Goal: Task Accomplishment & Management: Manage account settings

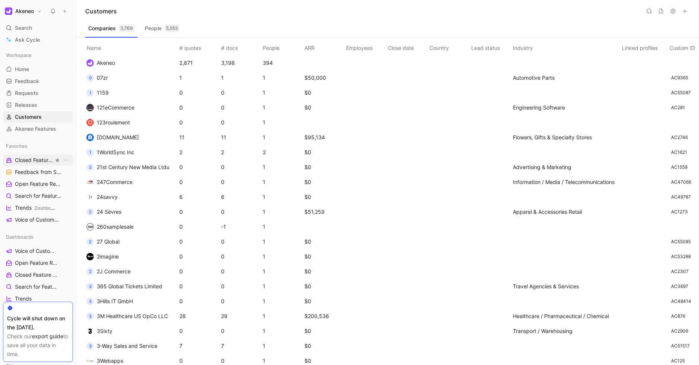
click at [32, 161] on span "Closed Feature Requests Dashboards" at bounding box center [34, 160] width 39 height 8
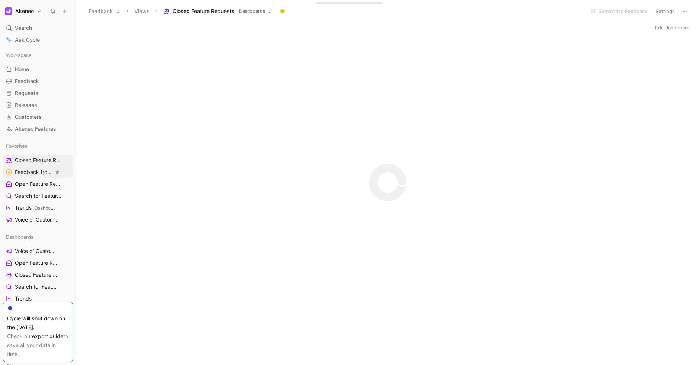
click at [32, 173] on span "Feedback from Support Team All Product Areas" at bounding box center [34, 172] width 39 height 8
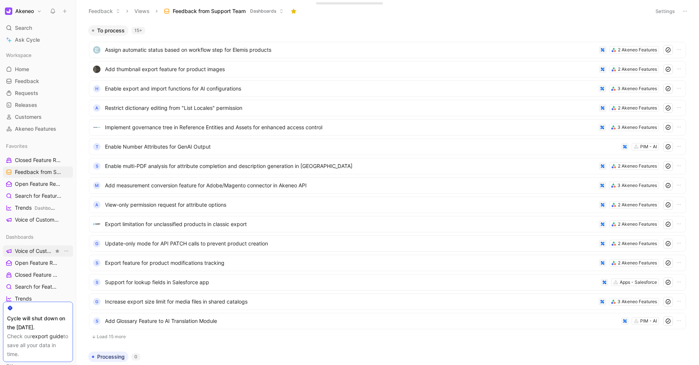
click at [29, 250] on span "Voice of Customers" at bounding box center [34, 250] width 39 height 7
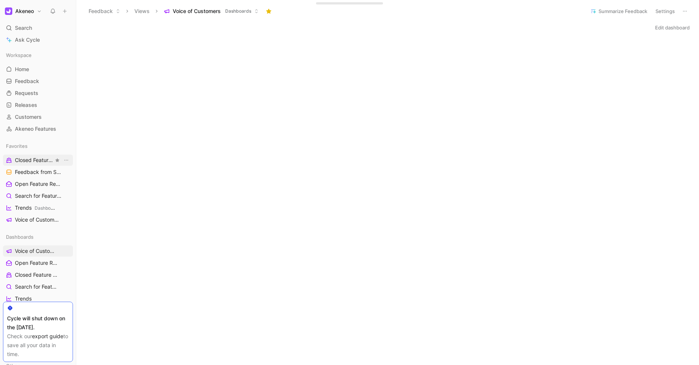
click at [43, 163] on span "Closed Feature Requests Dashboards" at bounding box center [34, 160] width 39 height 8
click at [27, 173] on span "Feedback from Support Team All Product Areas" at bounding box center [34, 172] width 39 height 8
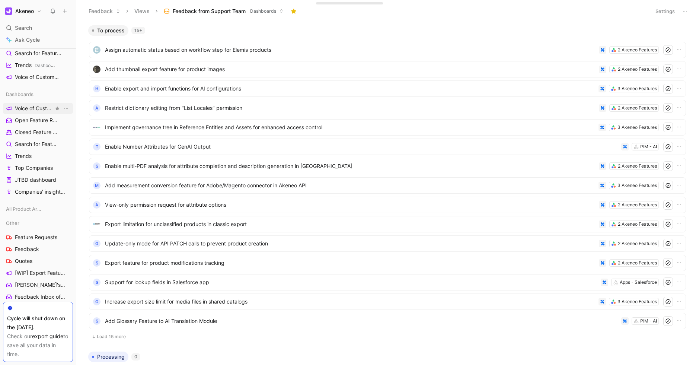
scroll to position [213, 0]
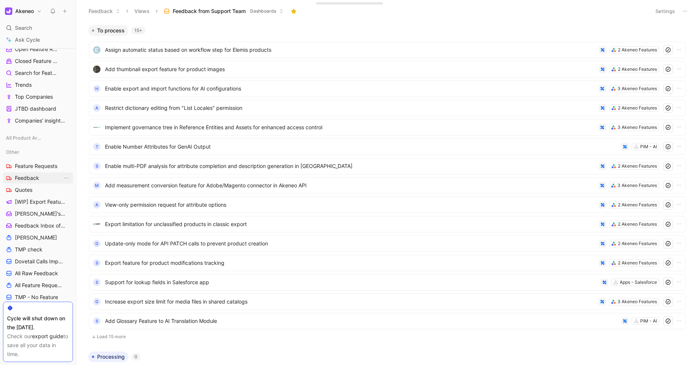
click at [36, 179] on span "Feedback" at bounding box center [27, 177] width 24 height 7
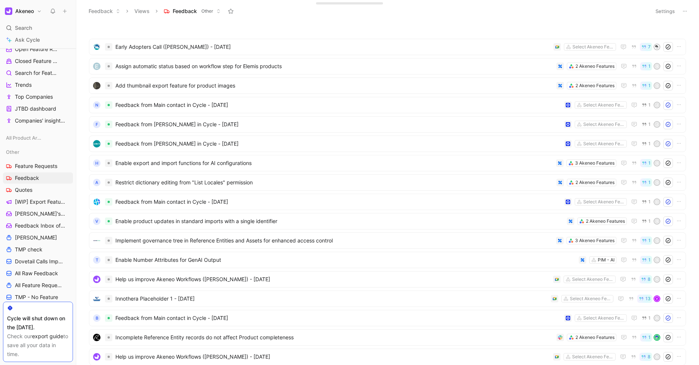
click at [661, 9] on button "Settings" at bounding box center [665, 11] width 26 height 10
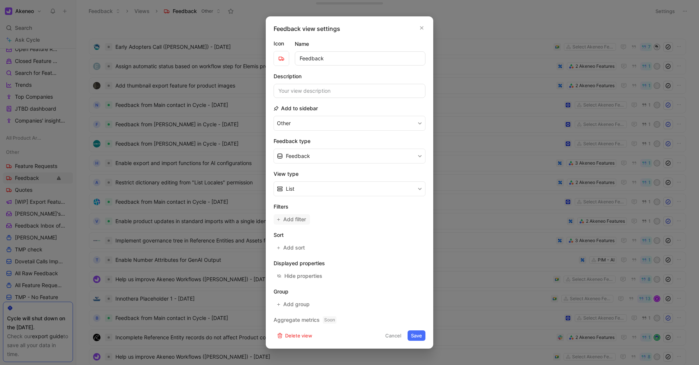
click at [297, 218] on span "Add filter" at bounding box center [294, 219] width 23 height 9
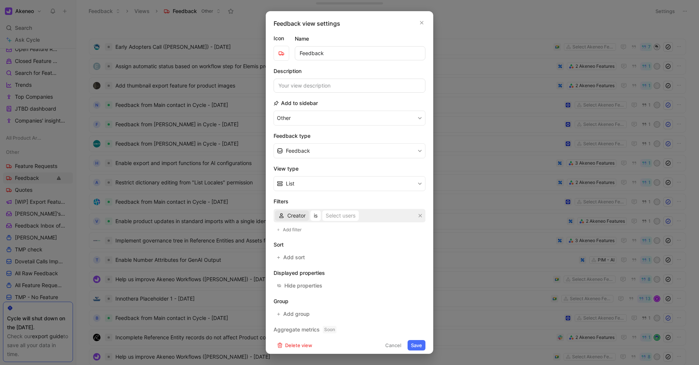
click at [297, 218] on span "Creator" at bounding box center [296, 215] width 18 height 9
click at [316, 148] on div "Source" at bounding box center [312, 149] width 51 height 9
click at [346, 218] on div "Select sources" at bounding box center [342, 215] width 36 height 9
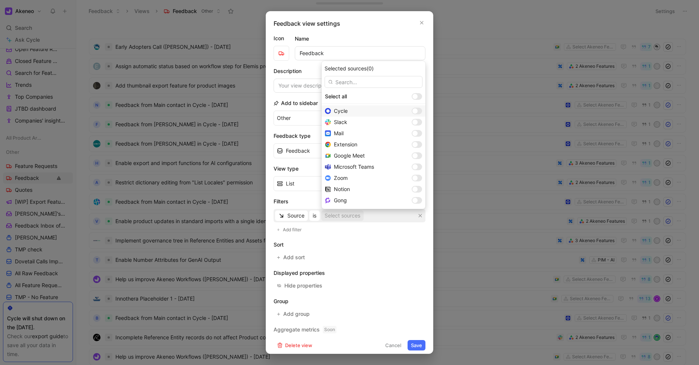
click at [411, 111] on div at bounding box center [416, 110] width 10 height 7
click at [412, 154] on div at bounding box center [414, 155] width 5 height 5
click at [411, 168] on div at bounding box center [416, 166] width 10 height 7
click at [411, 176] on div at bounding box center [416, 177] width 10 height 7
click at [412, 200] on div at bounding box center [414, 200] width 5 height 5
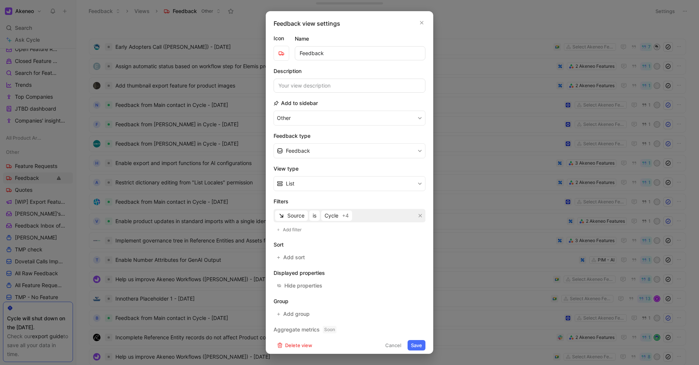
click at [417, 347] on button "Save" at bounding box center [416, 345] width 18 height 10
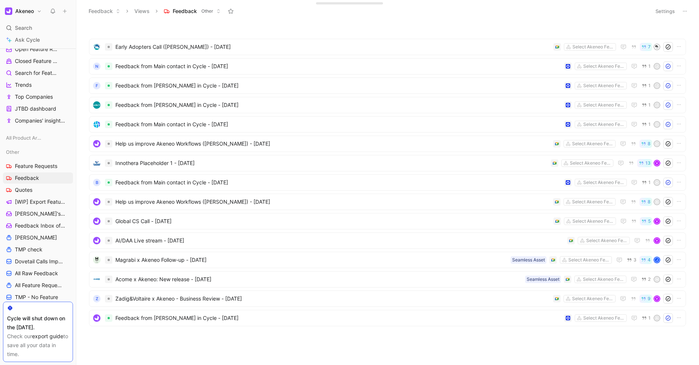
click at [656, 14] on button "Settings" at bounding box center [665, 11] width 26 height 10
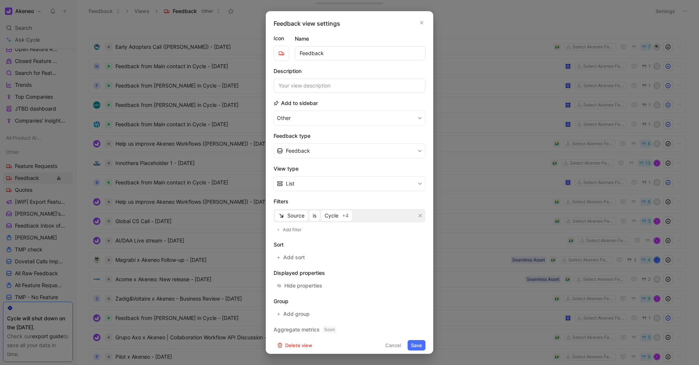
scroll to position [4, 0]
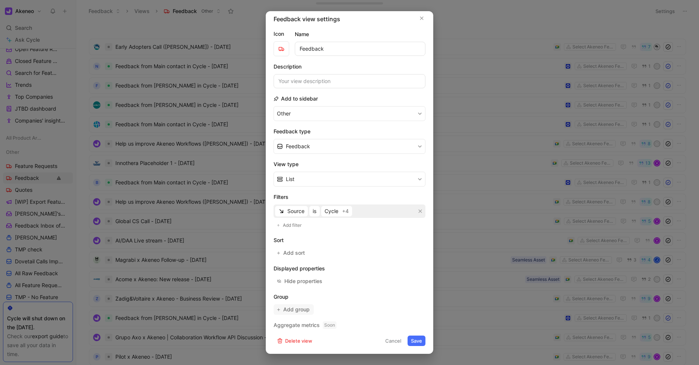
click at [292, 309] on span "Add group" at bounding box center [296, 309] width 27 height 9
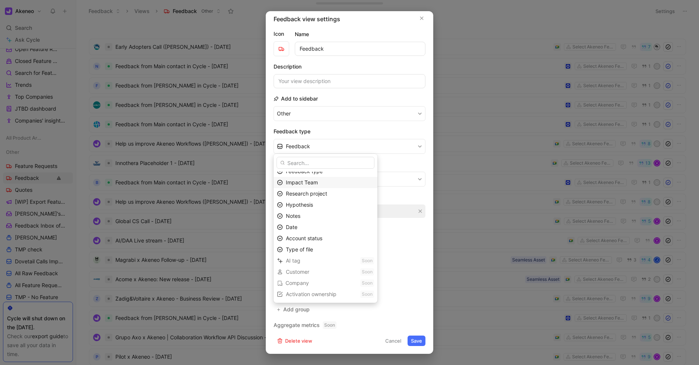
scroll to position [0, 0]
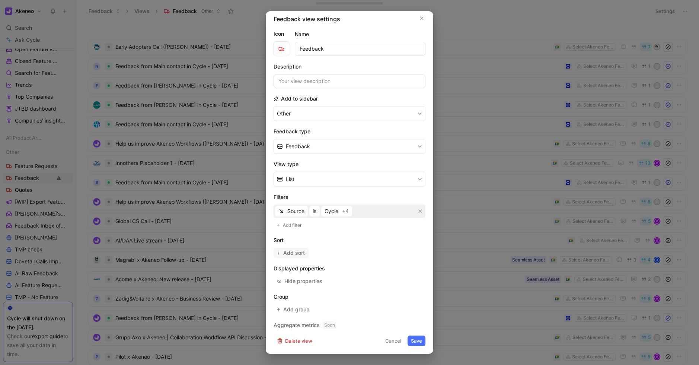
click at [288, 252] on span "Add sort" at bounding box center [294, 252] width 22 height 9
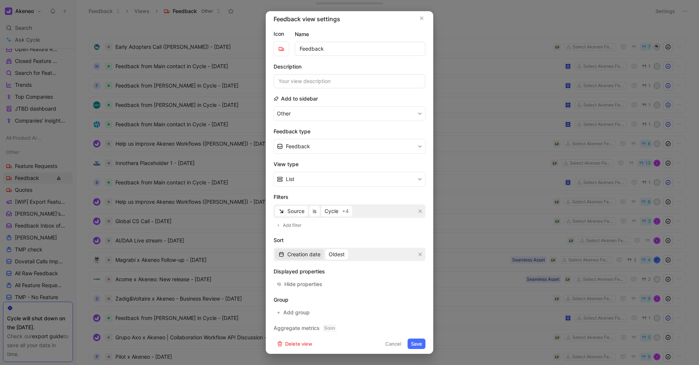
click at [304, 254] on span "Creation date" at bounding box center [303, 254] width 33 height 9
click at [340, 253] on span "Oldest" at bounding box center [336, 254] width 16 height 9
click at [360, 281] on div "Most recent" at bounding box center [351, 280] width 44 height 9
click at [379, 239] on h2 "Sort" at bounding box center [349, 239] width 152 height 9
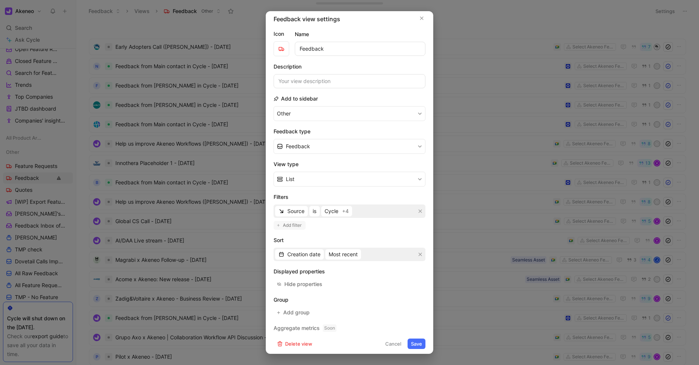
click at [290, 225] on span "Add filter" at bounding box center [292, 224] width 19 height 7
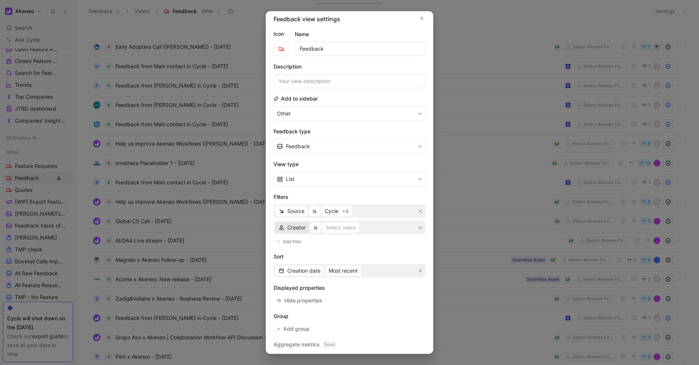
click at [298, 226] on span "Creator" at bounding box center [296, 227] width 18 height 9
click at [420, 228] on icon "button" at bounding box center [419, 227] width 3 height 3
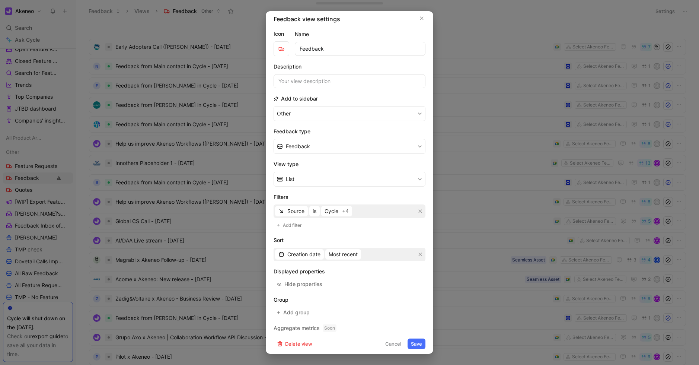
click at [414, 343] on button "Save" at bounding box center [416, 343] width 18 height 10
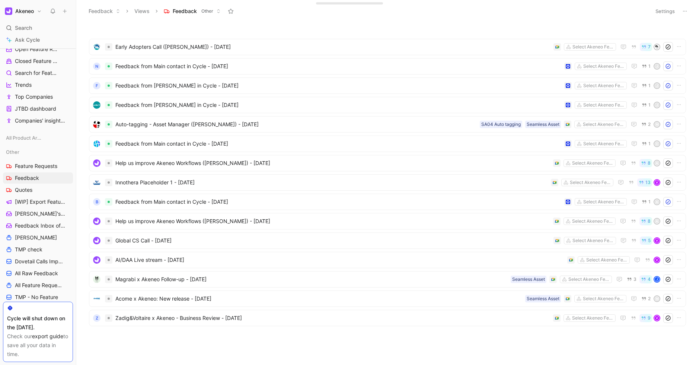
click at [545, 20] on header "Feedback Views Feedback Other Settings" at bounding box center [387, 11] width 622 height 22
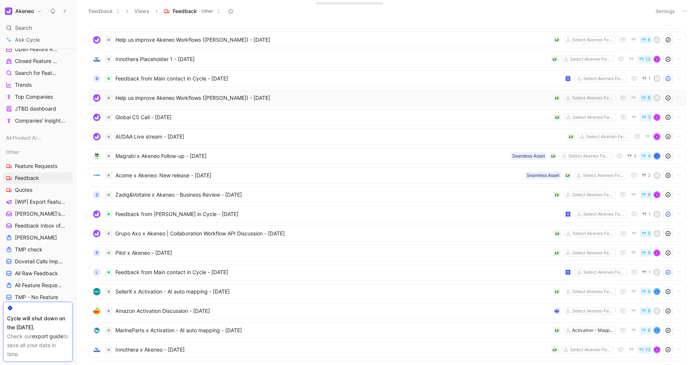
scroll to position [124, 0]
click at [147, 120] on span "Global CS Call - [DATE]" at bounding box center [332, 116] width 435 height 9
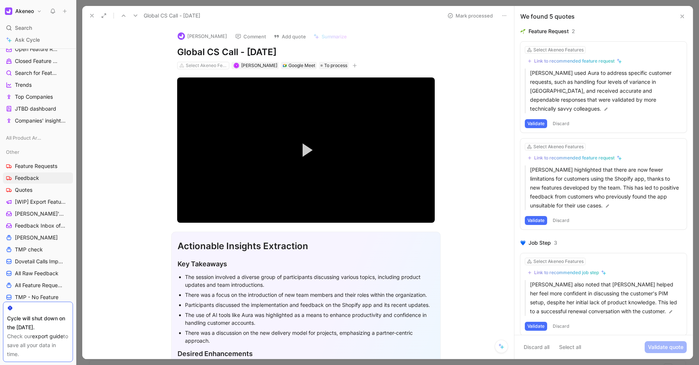
click at [92, 15] on use at bounding box center [91, 15] width 3 height 3
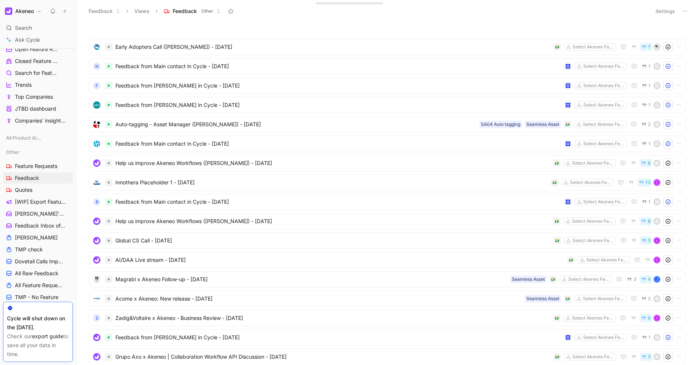
click at [664, 11] on button "Settings" at bounding box center [665, 11] width 26 height 10
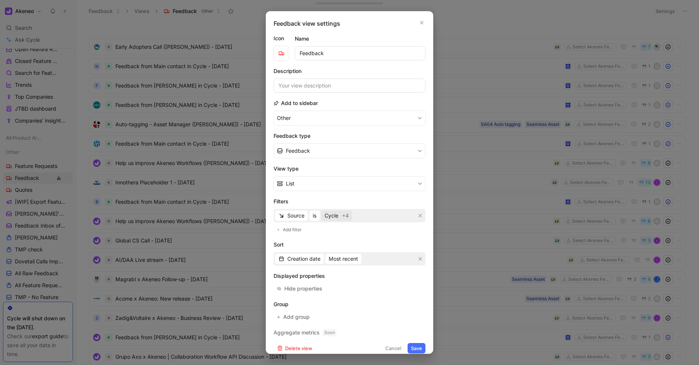
click at [335, 212] on span "Cycle" at bounding box center [331, 215] width 14 height 9
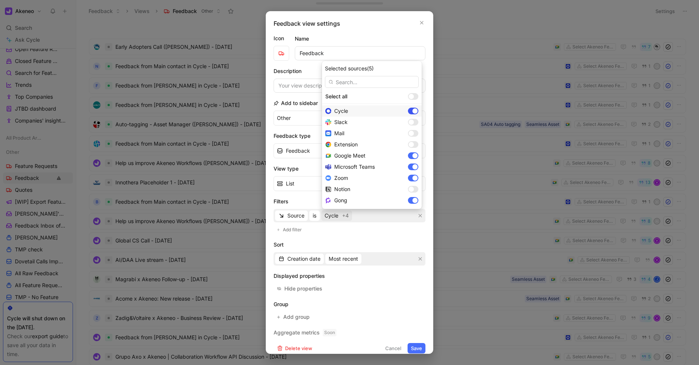
click at [412, 110] on div at bounding box center [414, 110] width 5 height 5
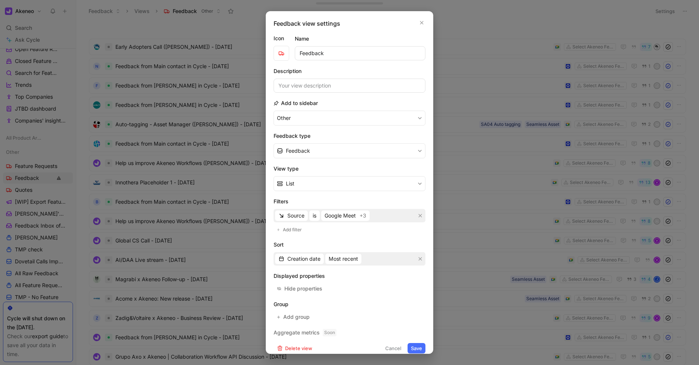
click at [418, 346] on button "Save" at bounding box center [416, 348] width 18 height 10
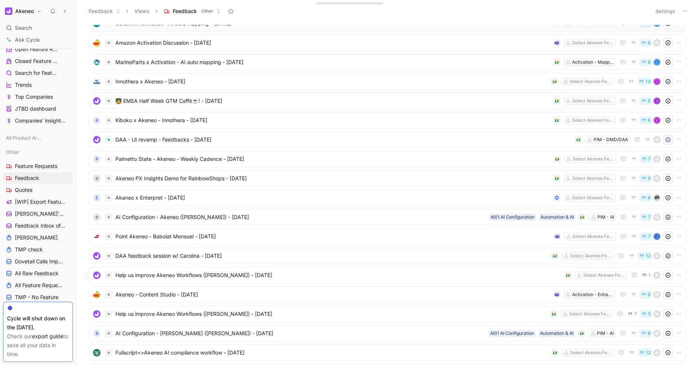
scroll to position [257, 0]
click at [272, 241] on div "Point Akeneo - Babolat Mensuel - [DATE] Select Akeneo Features 7 J" at bounding box center [387, 235] width 597 height 16
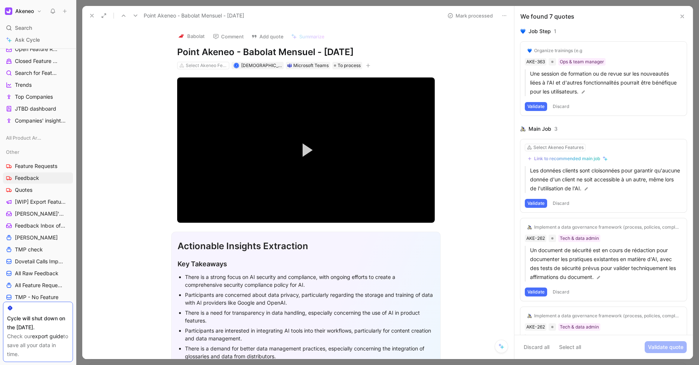
click at [90, 16] on use at bounding box center [91, 15] width 3 height 3
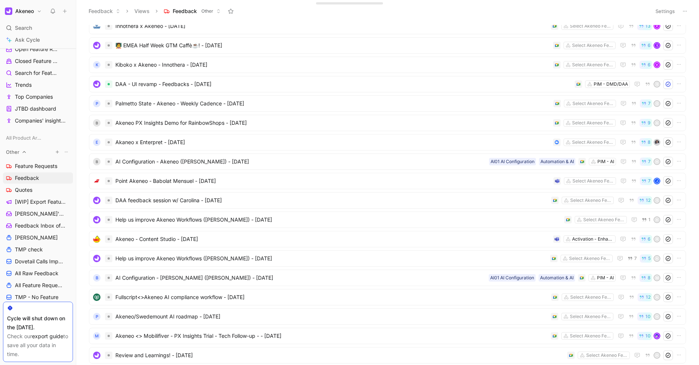
scroll to position [293, 0]
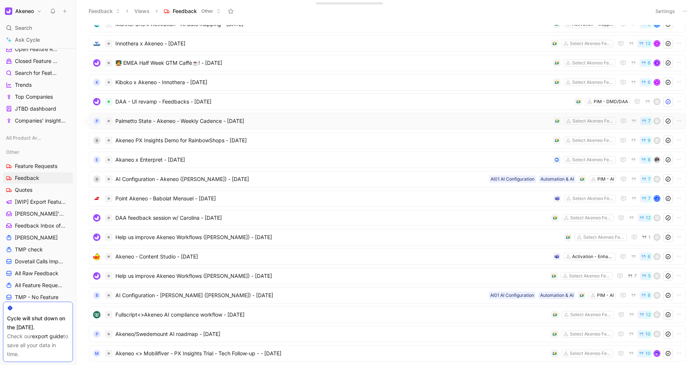
click at [199, 122] on span "Palmetto State - Akeneo - Weekly Cadence - [DATE]" at bounding box center [332, 120] width 435 height 9
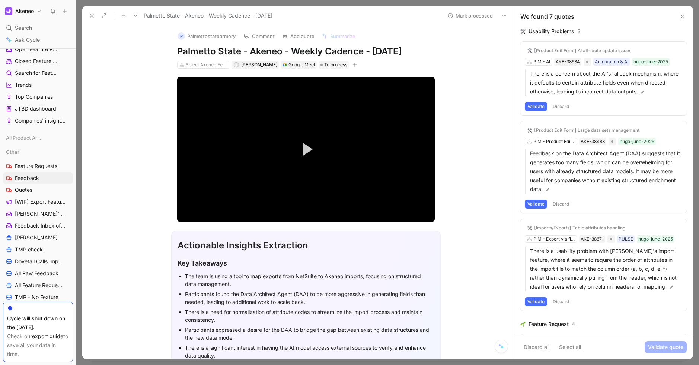
click at [93, 16] on icon at bounding box center [92, 16] width 6 height 6
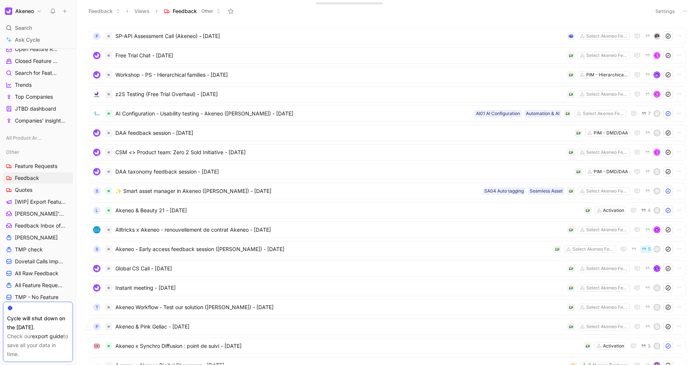
scroll to position [3208, 0]
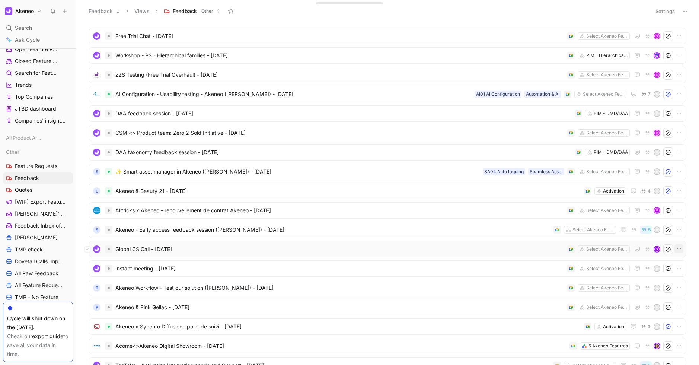
click at [676, 250] on icon "button" at bounding box center [678, 248] width 6 height 6
click at [614, 300] on div "Delete" at bounding box center [646, 296] width 67 height 9
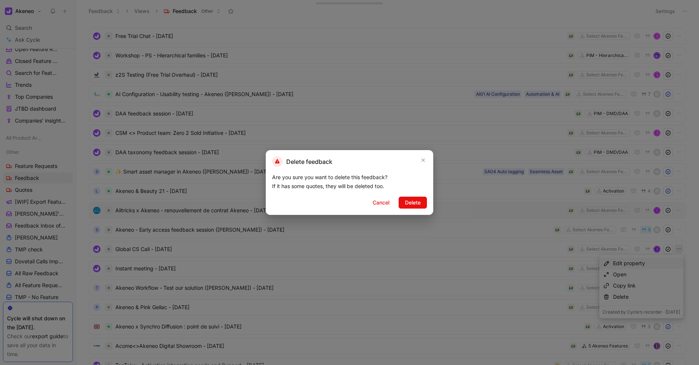
click at [418, 204] on span "Delete" at bounding box center [413, 202] width 16 height 9
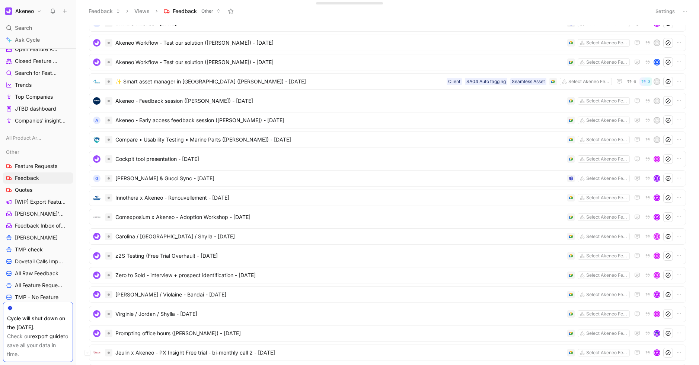
scroll to position [3568, 0]
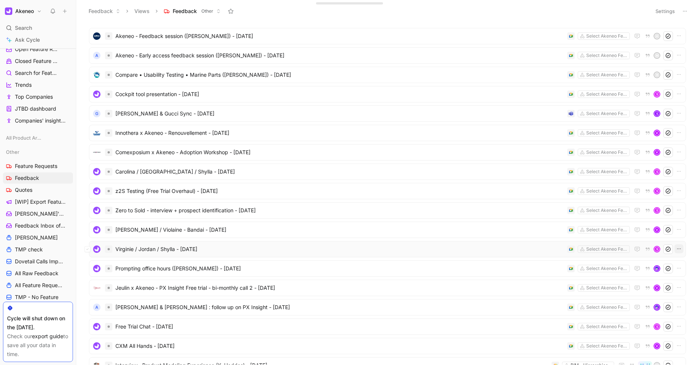
click at [677, 251] on icon "button" at bounding box center [678, 248] width 6 height 6
click at [613, 295] on div "Delete" at bounding box center [646, 296] width 67 height 9
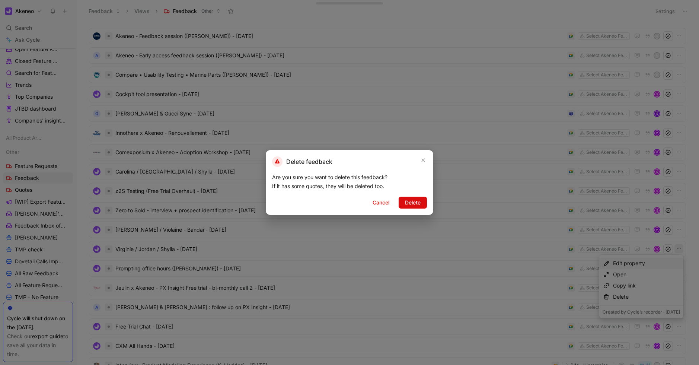
click at [418, 201] on span "Delete" at bounding box center [413, 202] width 16 height 9
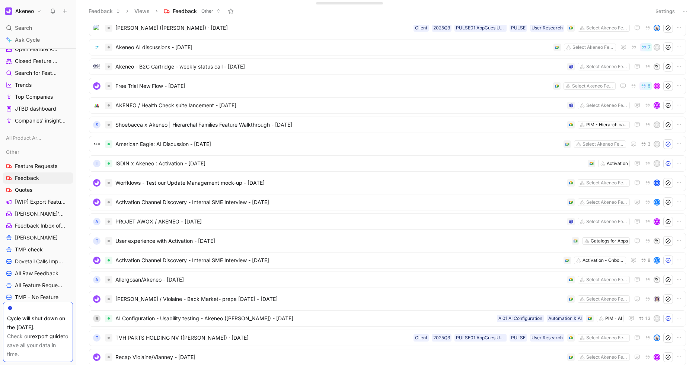
scroll to position [3965, 0]
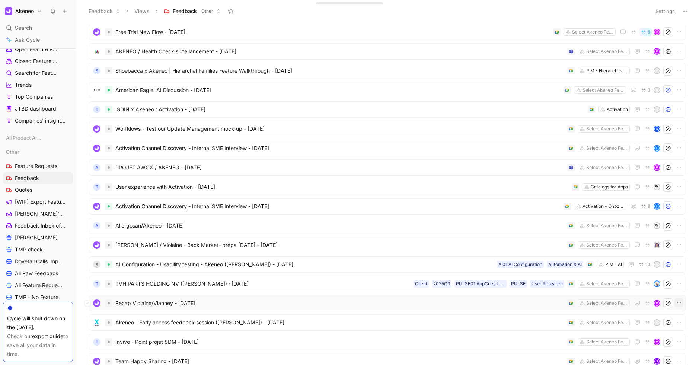
click at [678, 304] on icon "button" at bounding box center [678, 302] width 6 height 6
click at [628, 278] on div "Delete" at bounding box center [646, 274] width 67 height 9
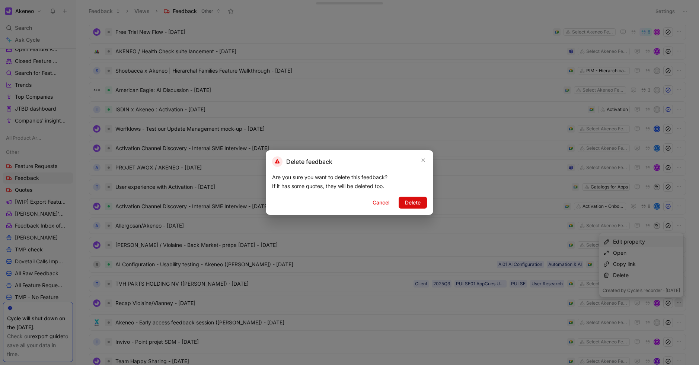
click at [416, 205] on span "Delete" at bounding box center [413, 202] width 16 height 9
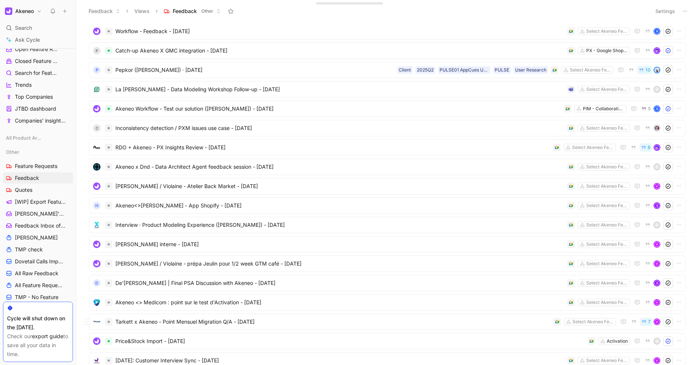
scroll to position [4484, 0]
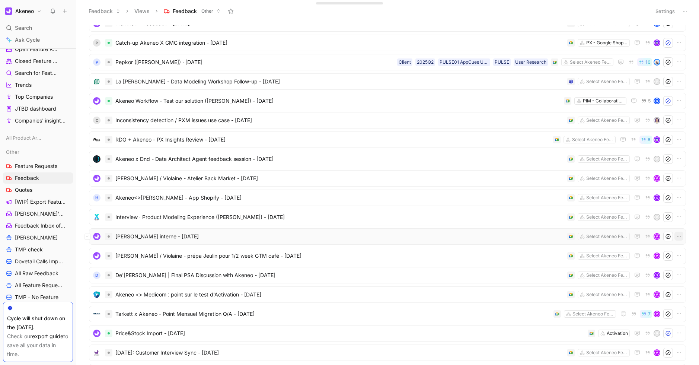
click at [678, 237] on icon "button" at bounding box center [678, 236] width 6 height 6
click at [613, 283] on div "Delete" at bounding box center [646, 283] width 67 height 9
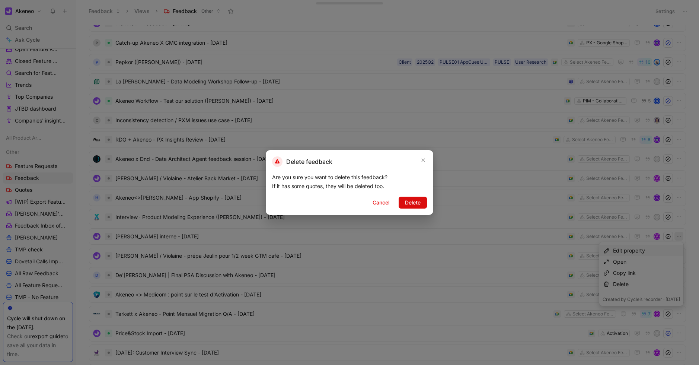
click at [420, 202] on button "Delete" at bounding box center [412, 202] width 28 height 12
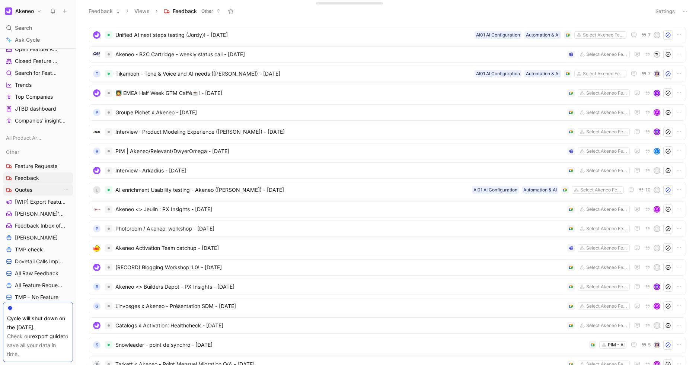
scroll to position [6171, 0]
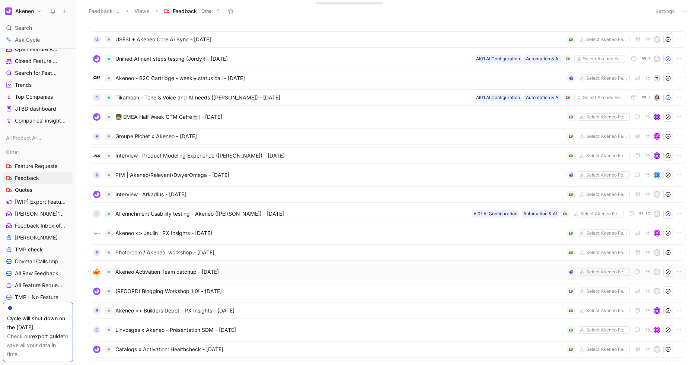
click at [168, 274] on span "Akeneo Activation Team catchup - [DATE]" at bounding box center [339, 271] width 449 height 9
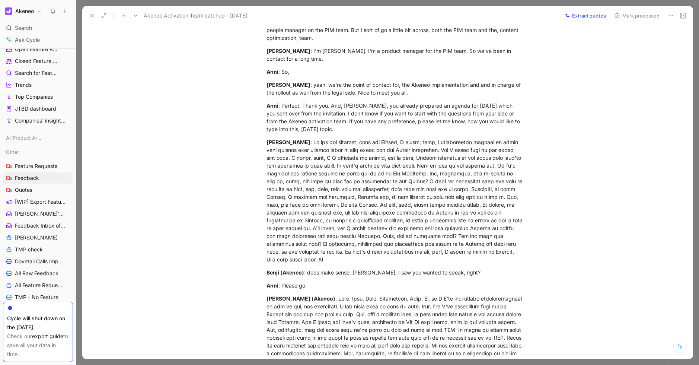
scroll to position [1008, 0]
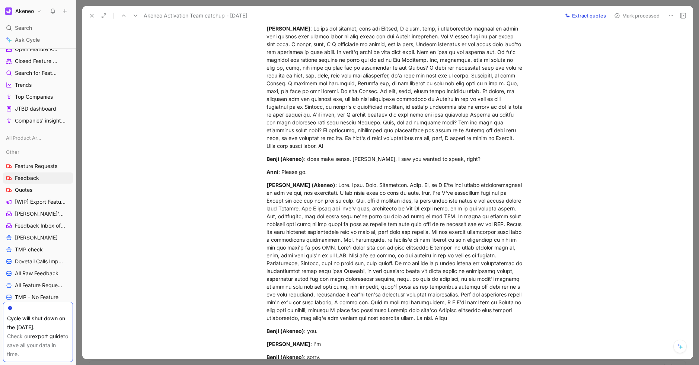
click at [91, 16] on icon at bounding box center [92, 16] width 6 height 6
